Goal: Transaction & Acquisition: Purchase product/service

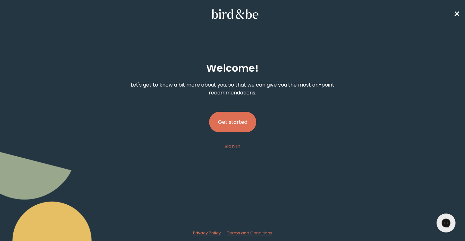
click at [236, 123] on button "Get started" at bounding box center [232, 122] width 47 height 21
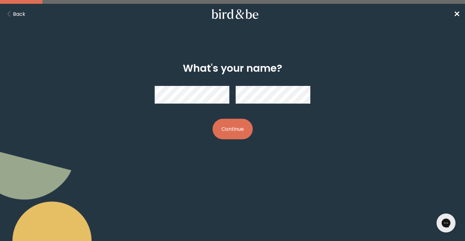
click at [233, 132] on button "Continue" at bounding box center [233, 129] width 40 height 21
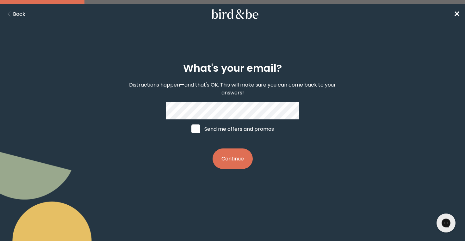
click at [197, 125] on span at bounding box center [195, 129] width 9 height 9
click at [191, 129] on input "Send me offers and promos" at bounding box center [191, 129] width 0 height 0
checkbox input "true"
click at [228, 156] on button "Continue" at bounding box center [233, 159] width 40 height 21
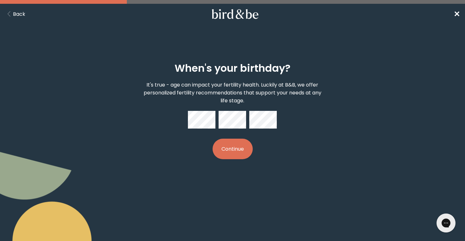
click at [232, 147] on button "Continue" at bounding box center [233, 149] width 40 height 21
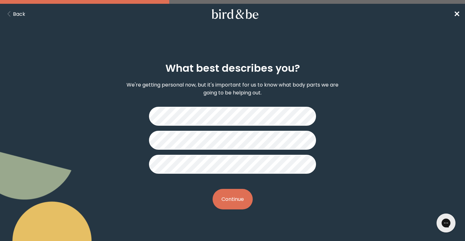
click at [237, 196] on button "Continue" at bounding box center [233, 199] width 40 height 21
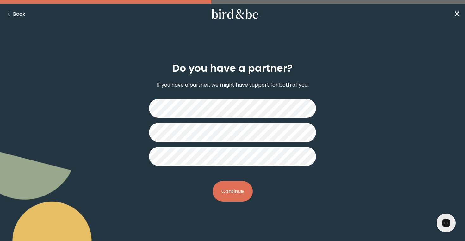
click at [239, 191] on button "Continue" at bounding box center [233, 191] width 40 height 21
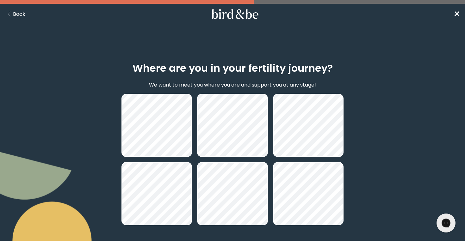
scroll to position [54, 0]
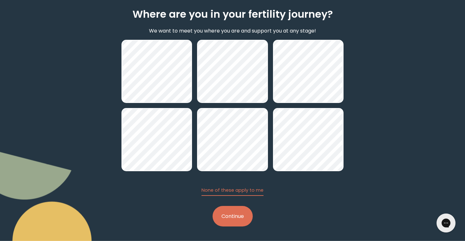
click at [238, 220] on button "Continue" at bounding box center [233, 216] width 40 height 21
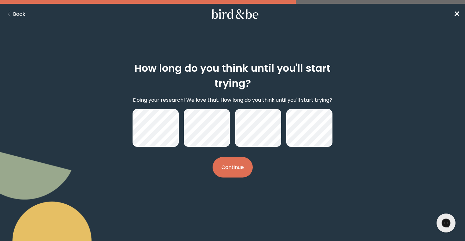
click at [230, 171] on button "Continue" at bounding box center [233, 167] width 40 height 21
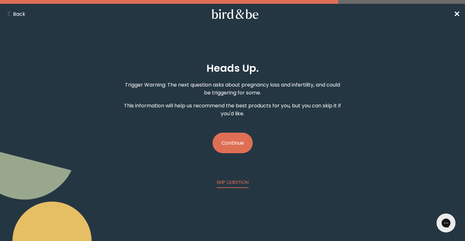
click at [229, 144] on button "Continue" at bounding box center [233, 143] width 40 height 21
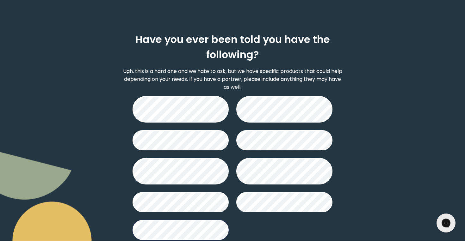
scroll to position [72, 0]
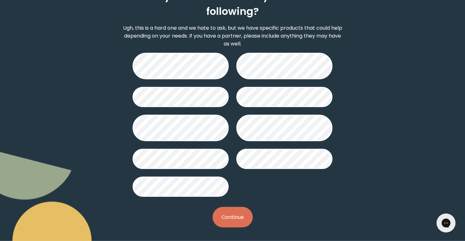
click at [226, 214] on button "Continue" at bounding box center [233, 217] width 40 height 21
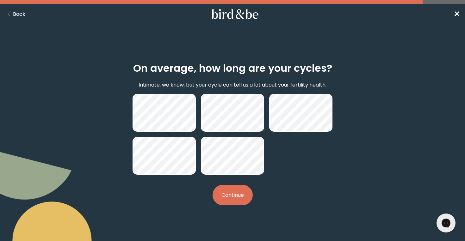
click at [225, 193] on button "Continue" at bounding box center [233, 195] width 40 height 21
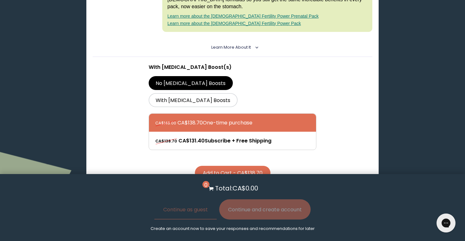
scroll to position [222, 0]
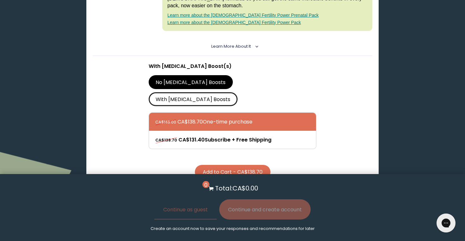
click at [235, 92] on label "With [MEDICAL_DATA] Boosts" at bounding box center [193, 99] width 89 height 14
click at [0, 0] on input "With [MEDICAL_DATA] Boosts" at bounding box center [0, 0] width 0 height 0
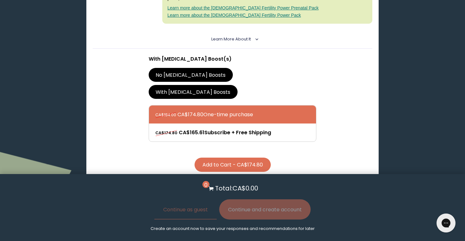
scroll to position [271, 0]
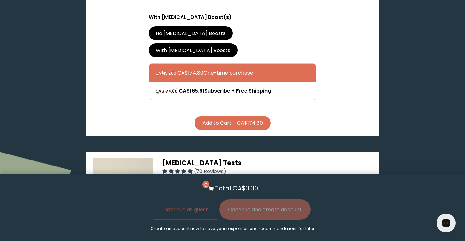
click at [250, 116] on button "Add to Cart - CA$174.80" at bounding box center [233, 123] width 76 height 14
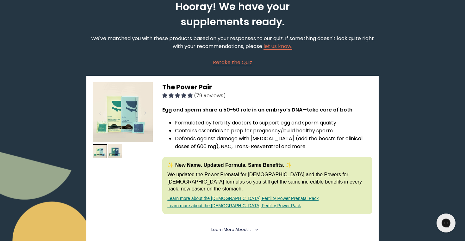
scroll to position [0, 0]
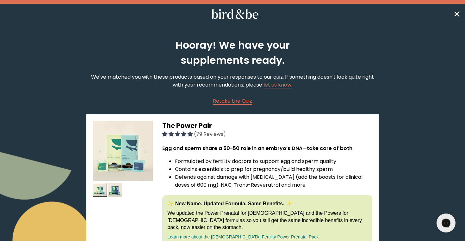
click at [459, 15] on span "✕" at bounding box center [457, 14] width 6 height 10
